Goal: Find specific page/section: Find specific page/section

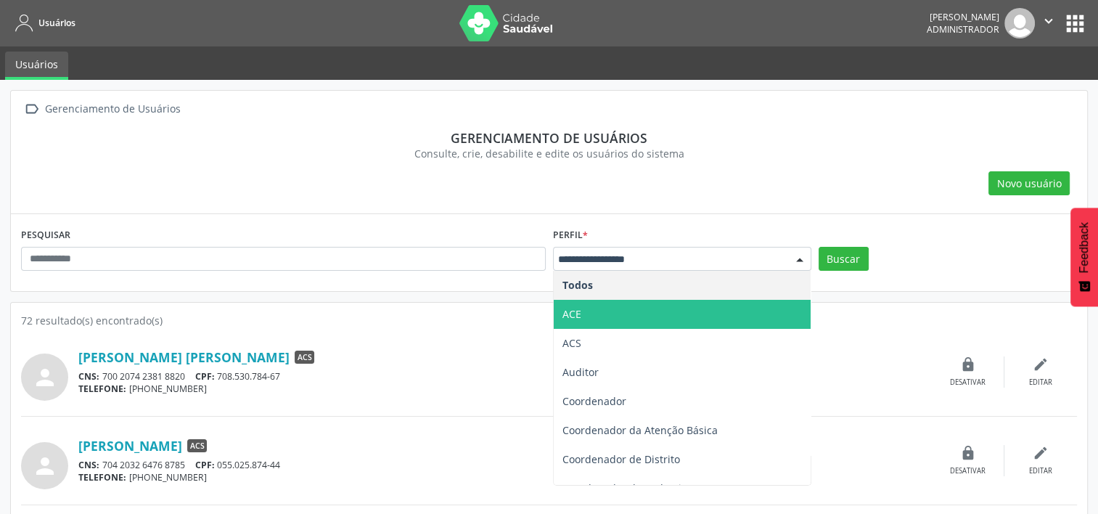
click at [639, 306] on span "ACE" at bounding box center [682, 314] width 257 height 29
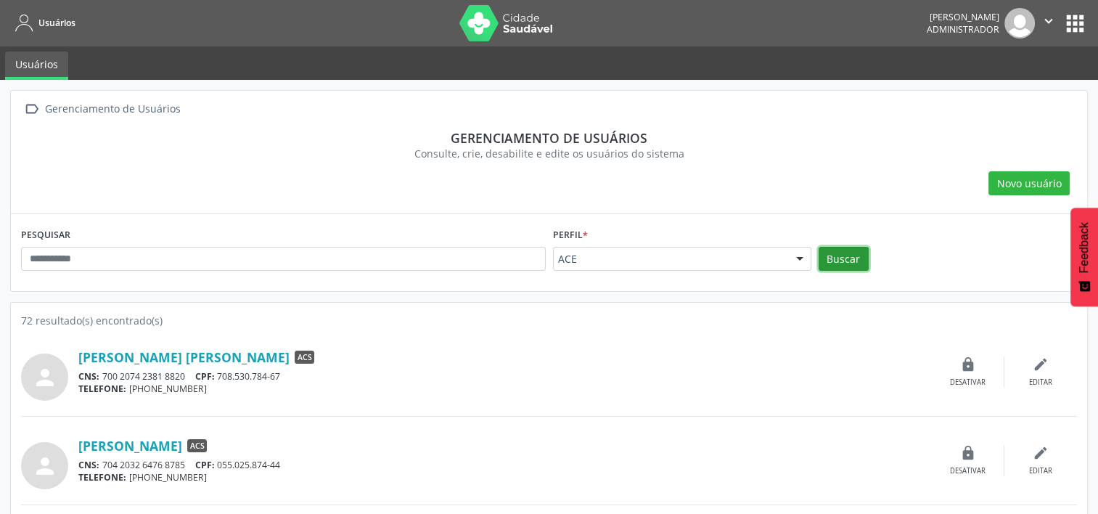
click at [830, 260] on button "Buscar" at bounding box center [844, 259] width 50 height 25
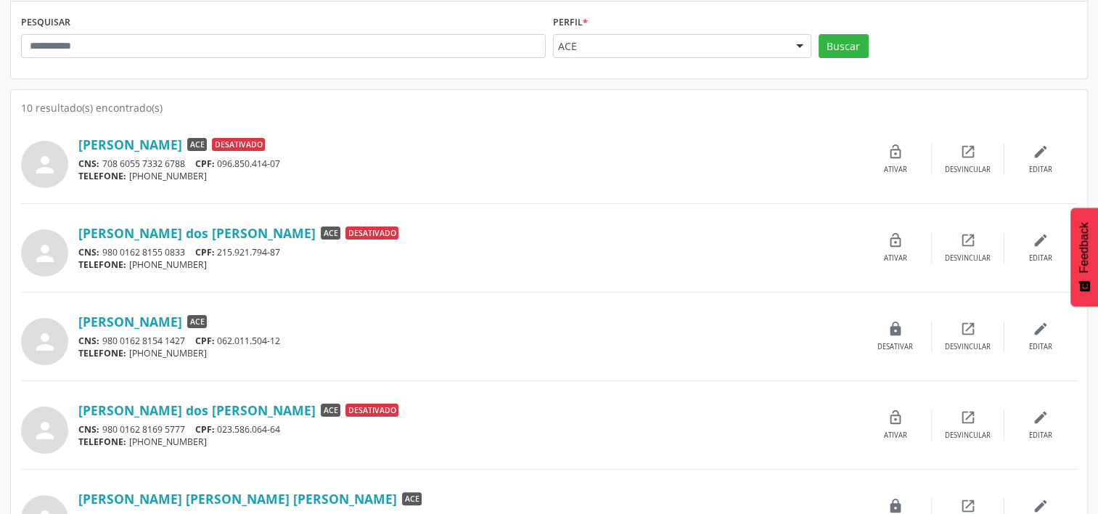
scroll to position [244, 0]
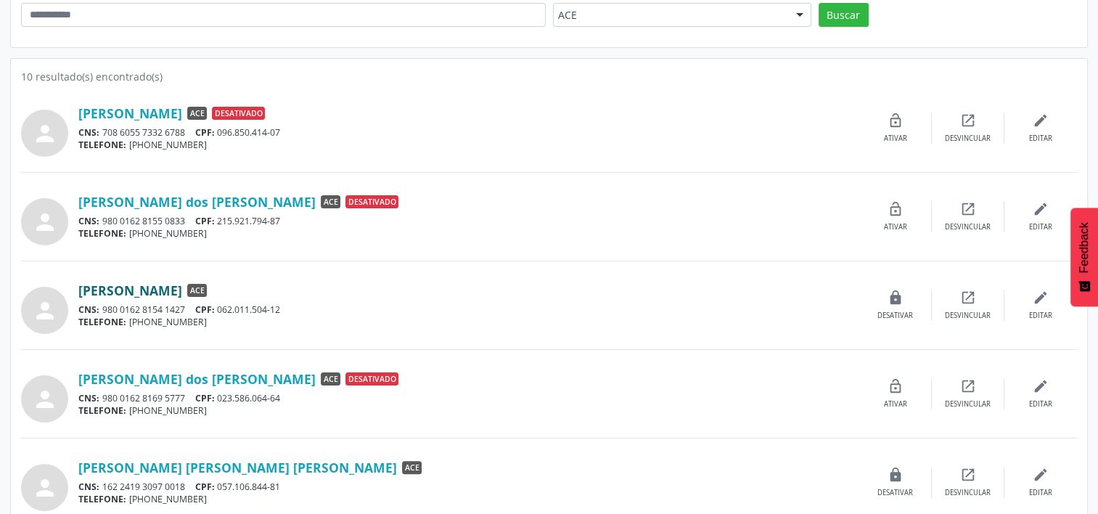
click at [151, 287] on link "[PERSON_NAME]" at bounding box center [130, 290] width 104 height 16
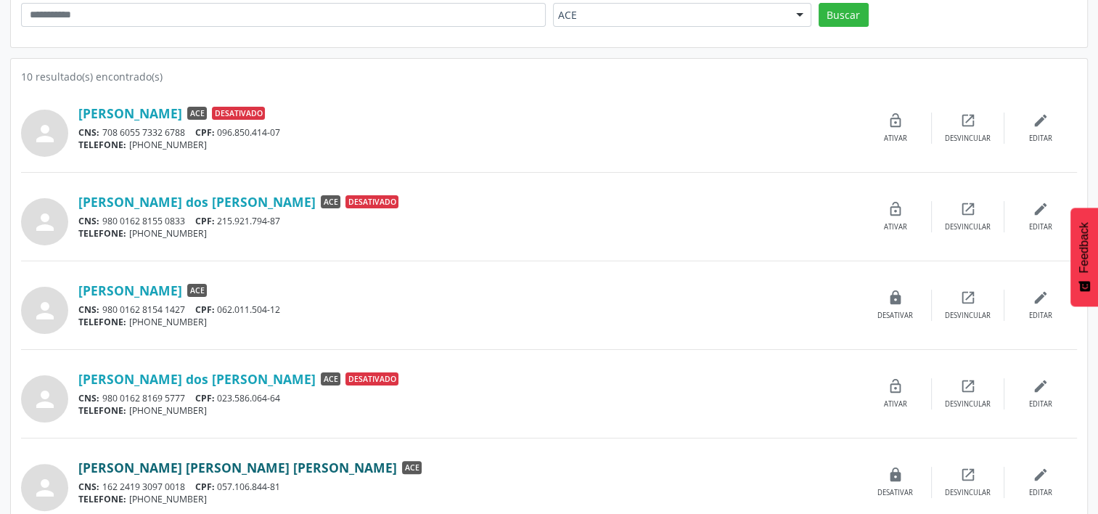
click at [189, 467] on link "[PERSON_NAME] [PERSON_NAME] [PERSON_NAME]" at bounding box center [237, 467] width 319 height 16
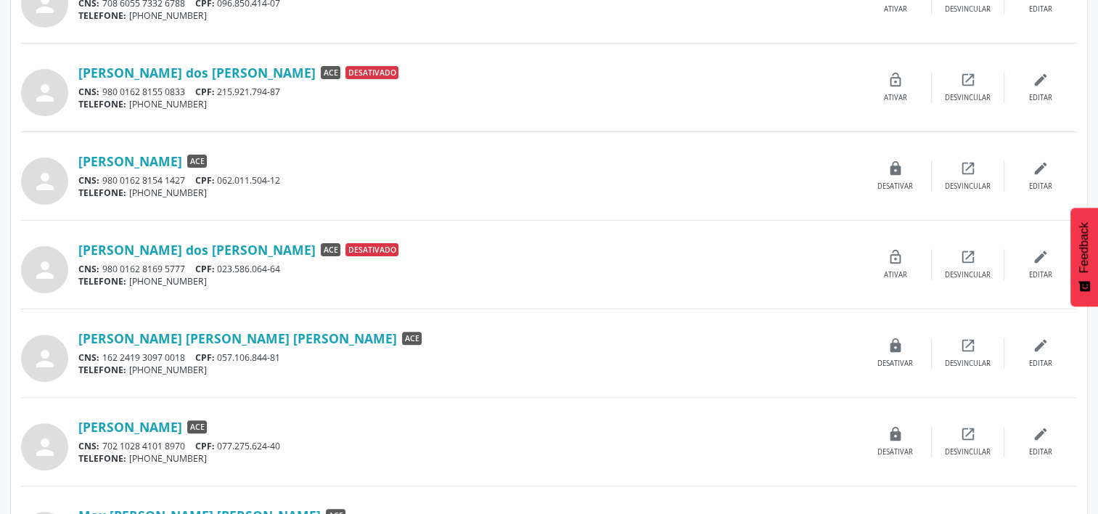
scroll to position [389, 0]
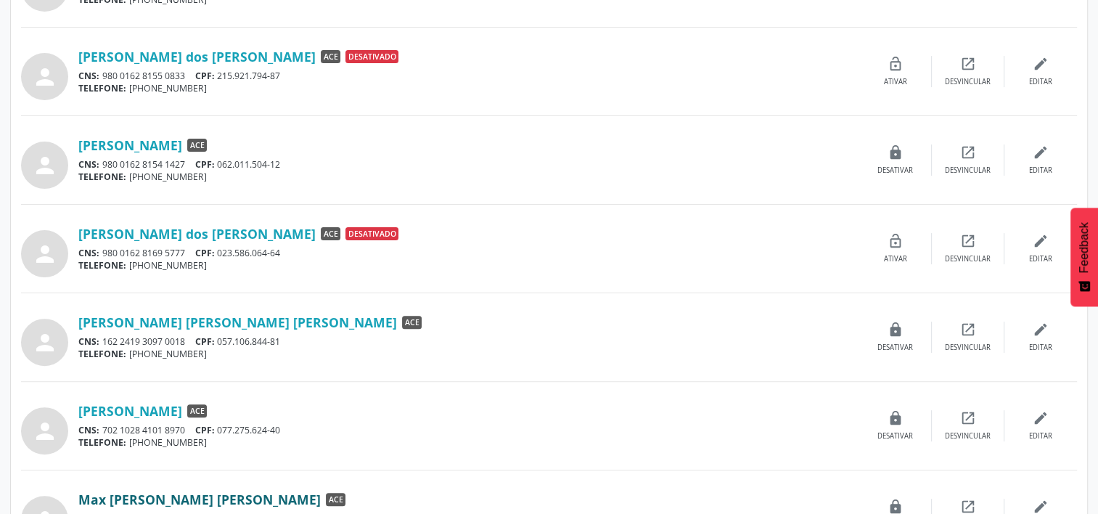
click at [150, 491] on link "Max [PERSON_NAME] [PERSON_NAME]" at bounding box center [199, 499] width 242 height 16
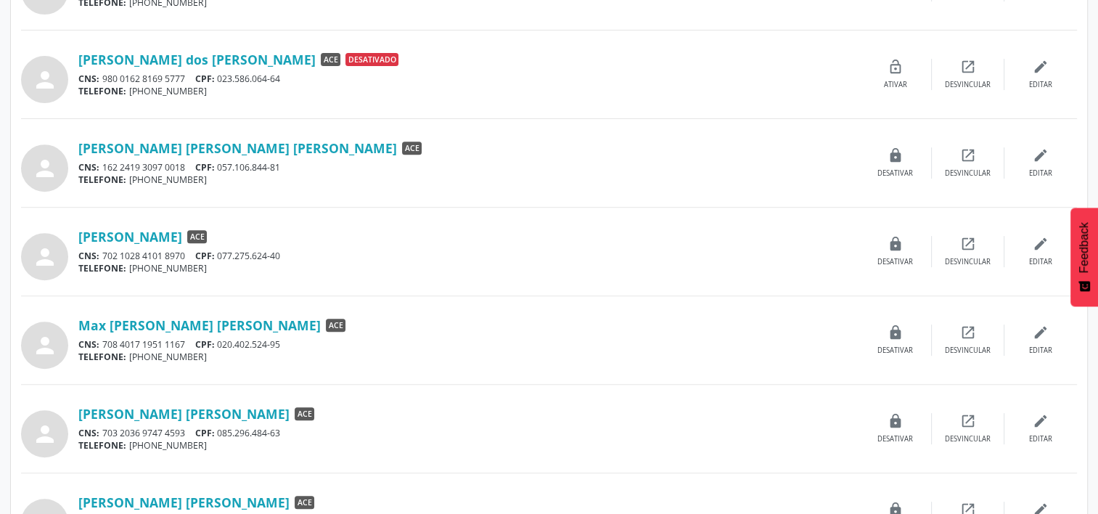
scroll to position [592, 0]
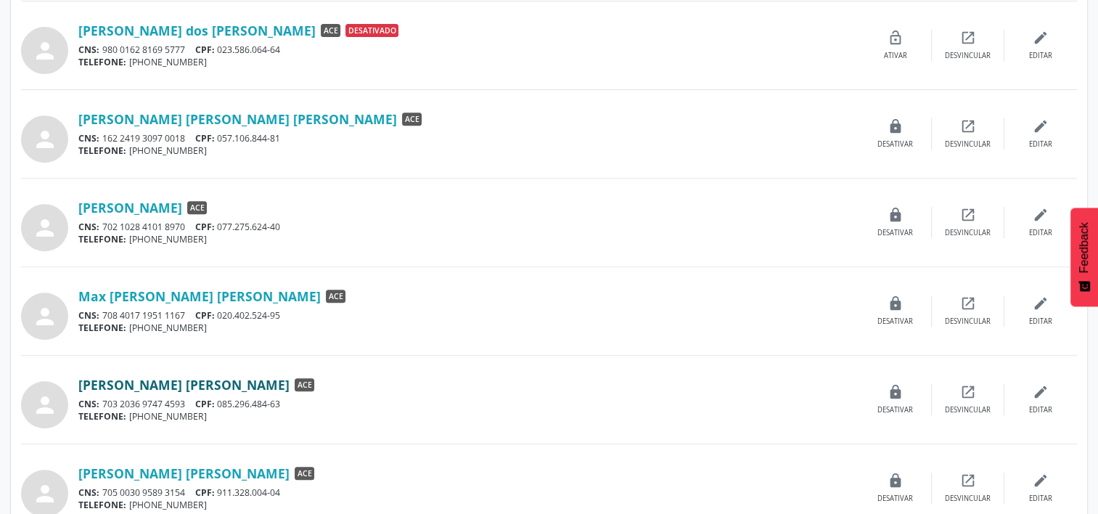
click at [210, 383] on link "[PERSON_NAME] [PERSON_NAME]" at bounding box center [183, 385] width 211 height 16
click at [189, 468] on link "[PERSON_NAME] [PERSON_NAME]" at bounding box center [183, 473] width 211 height 16
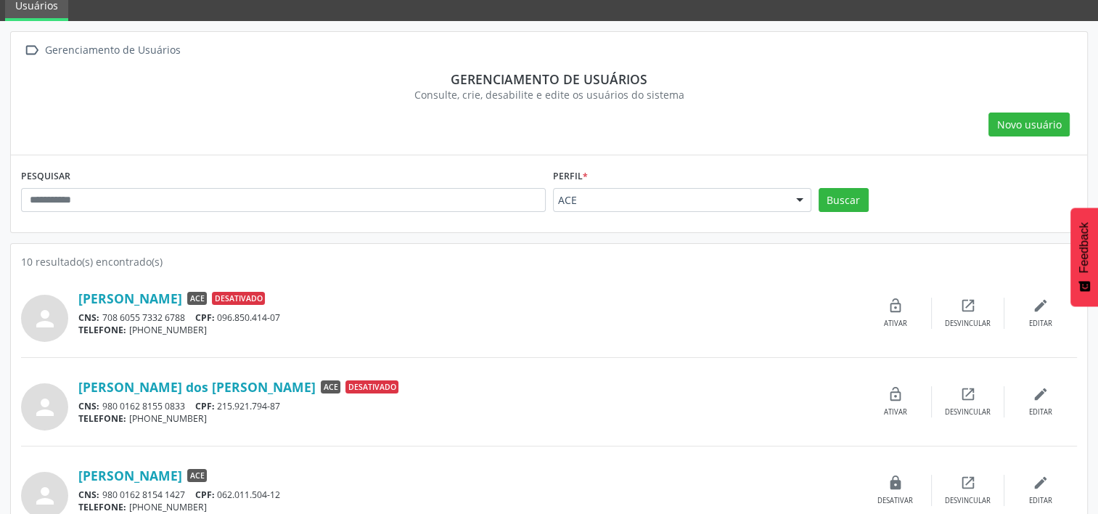
scroll to position [0, 0]
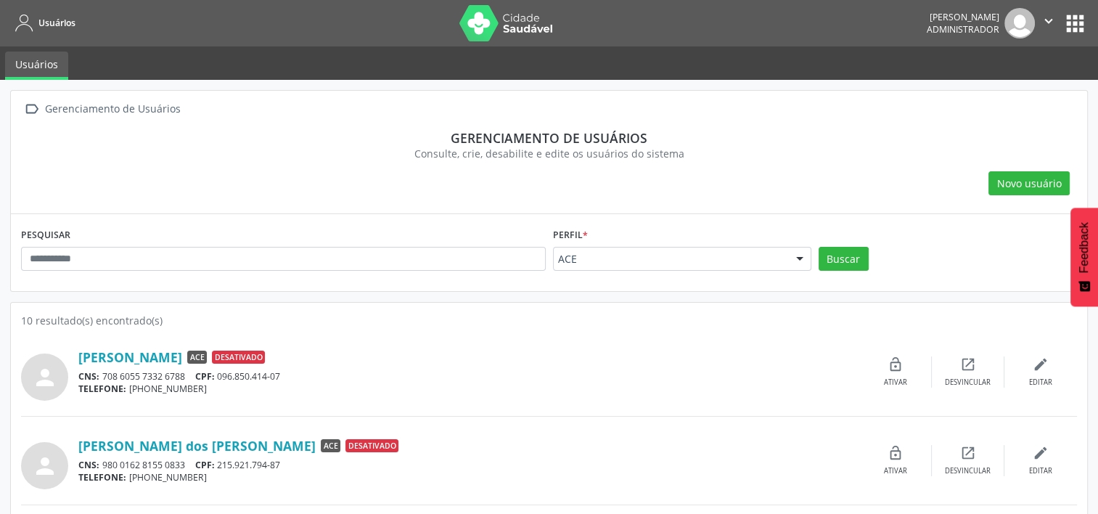
click at [1045, 23] on icon "" at bounding box center [1049, 21] width 16 height 16
click at [994, 86] on link "Sair" at bounding box center [1012, 88] width 100 height 20
